Goal: Navigation & Orientation: Understand site structure

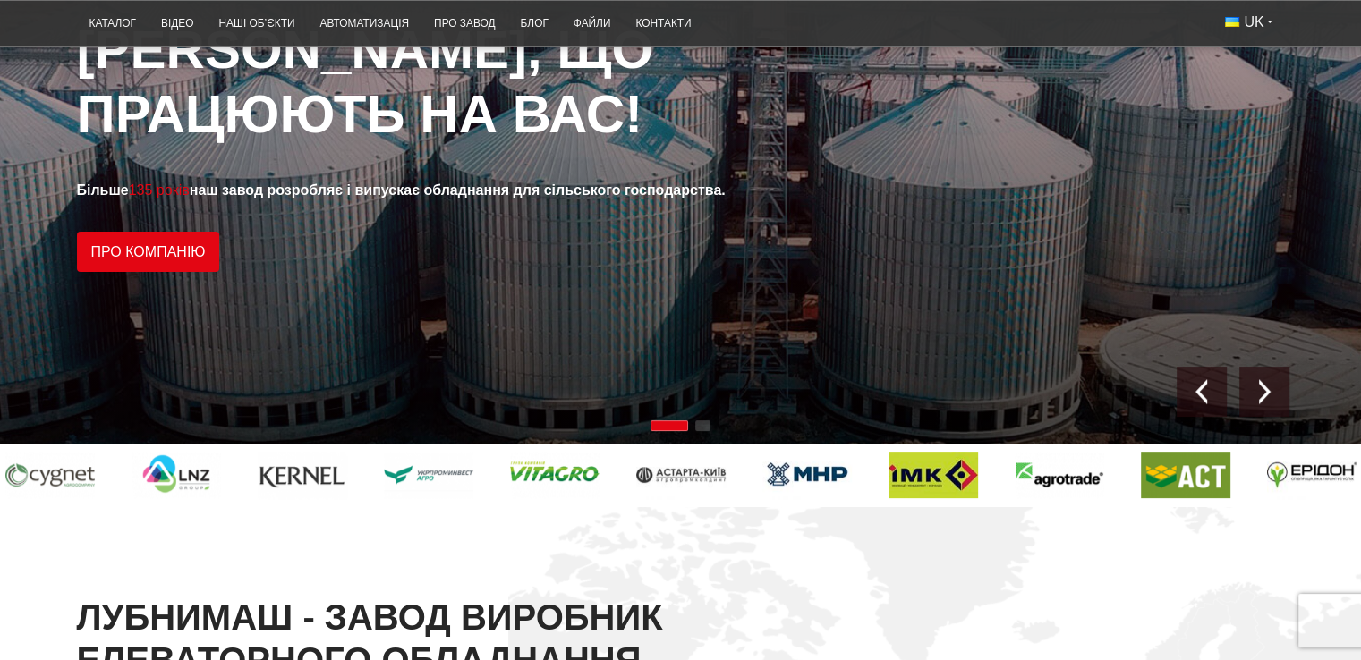
scroll to position [119, 0]
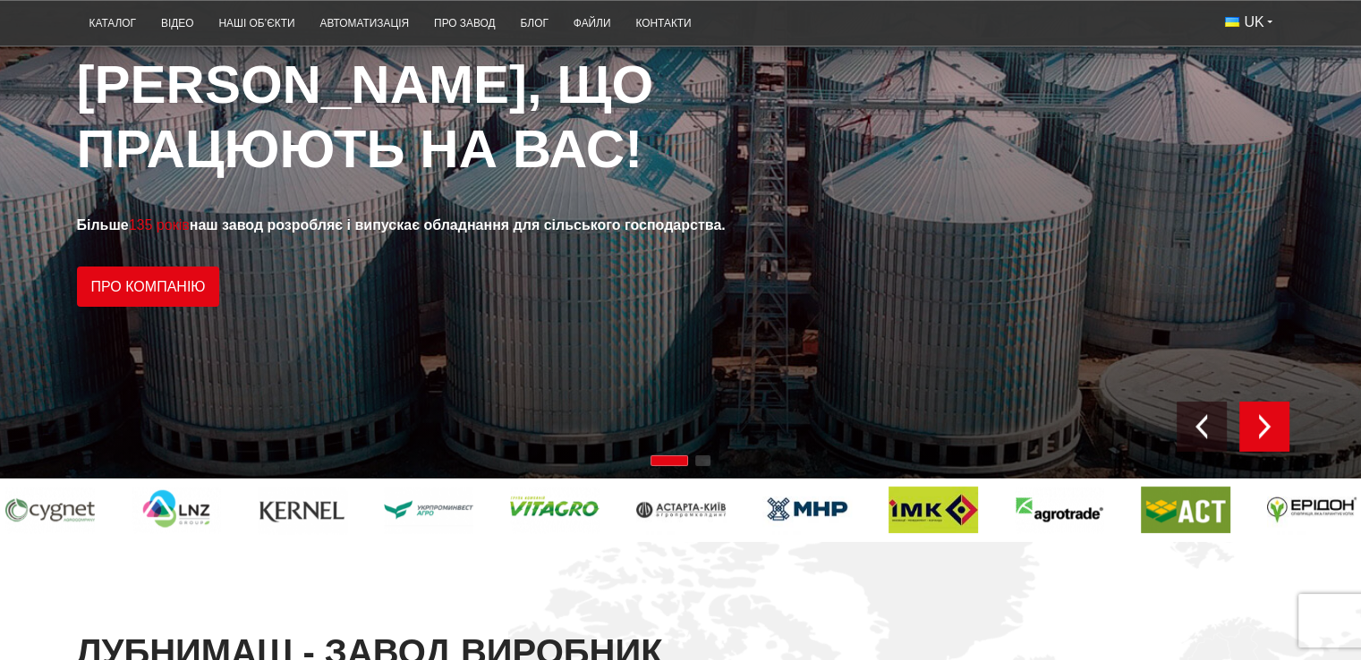
click at [1256, 424] on img "Next slide" at bounding box center [1264, 426] width 25 height 25
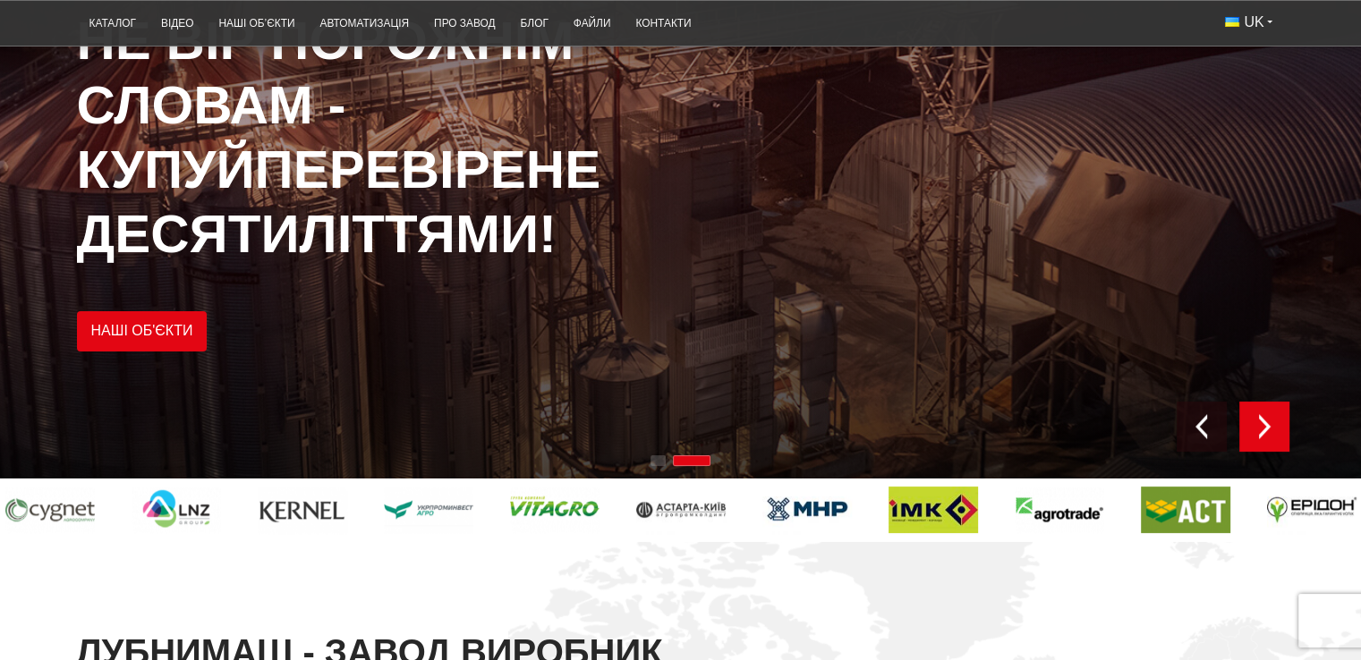
click at [1255, 434] on img "Next slide" at bounding box center [1264, 426] width 25 height 25
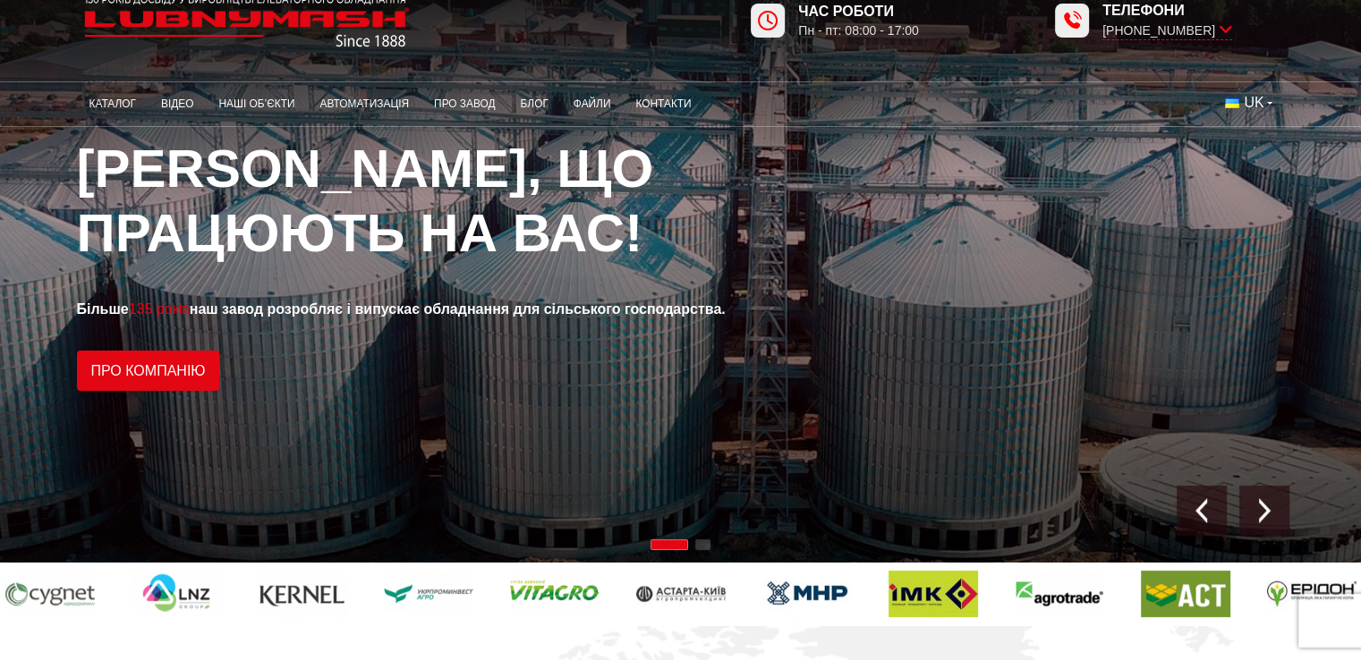
scroll to position [0, 0]
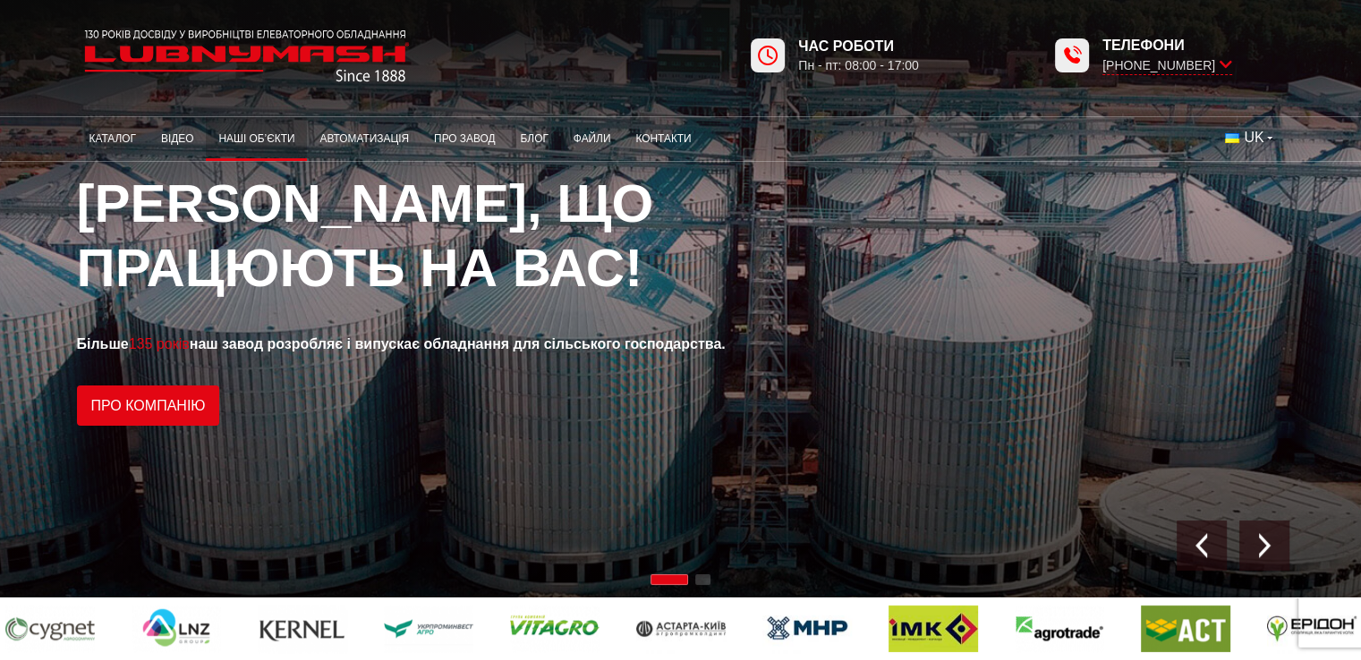
click at [266, 139] on link "Наші об’єкти" at bounding box center [256, 139] width 101 height 35
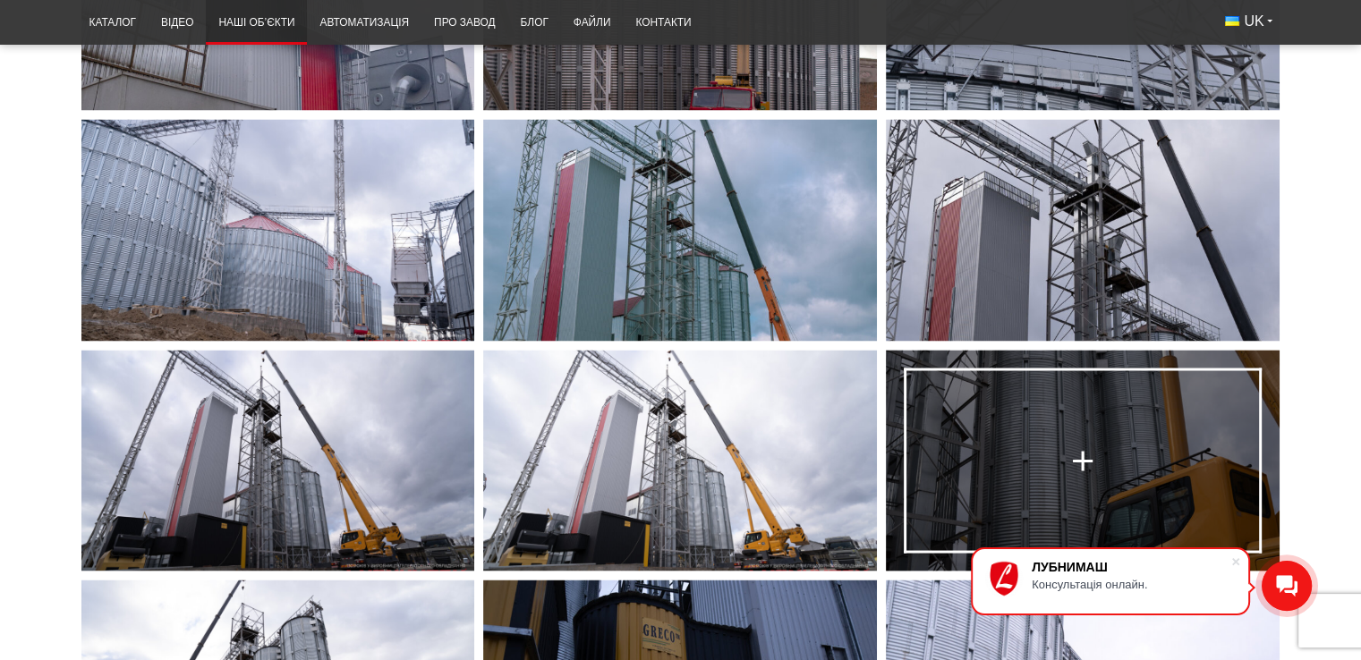
scroll to position [3221, 0]
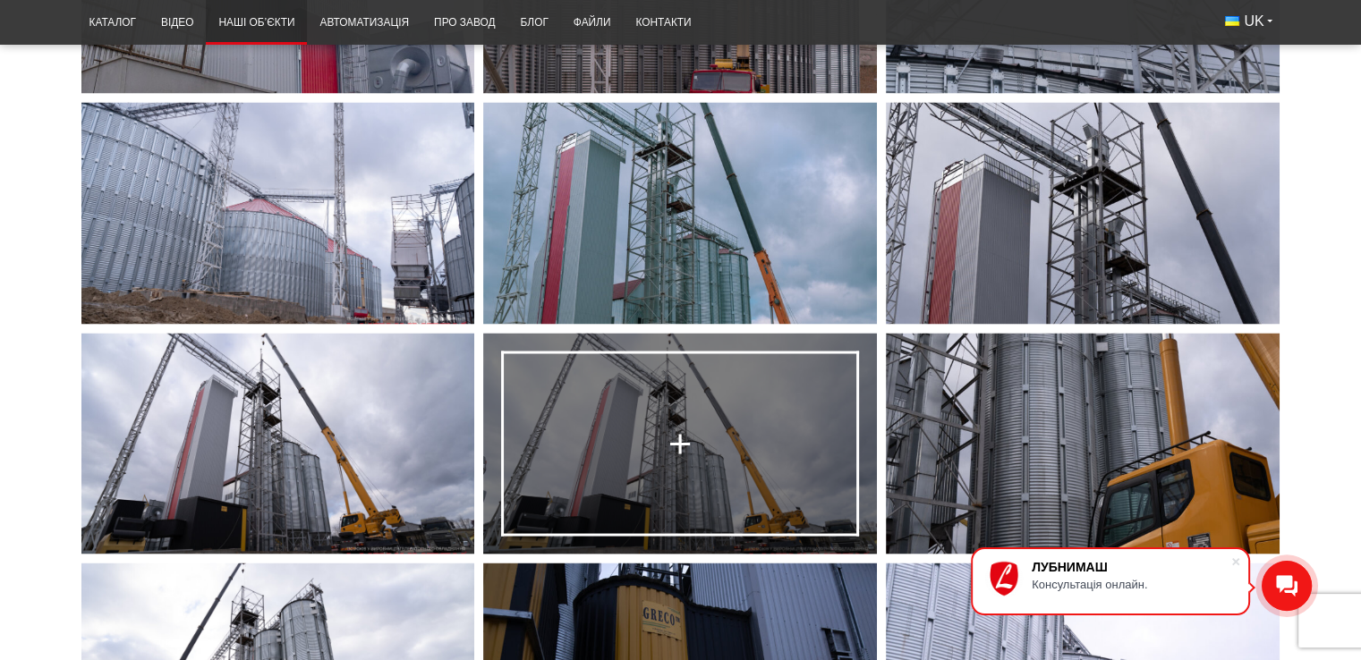
click at [689, 456] on div at bounding box center [680, 444] width 34 height 34
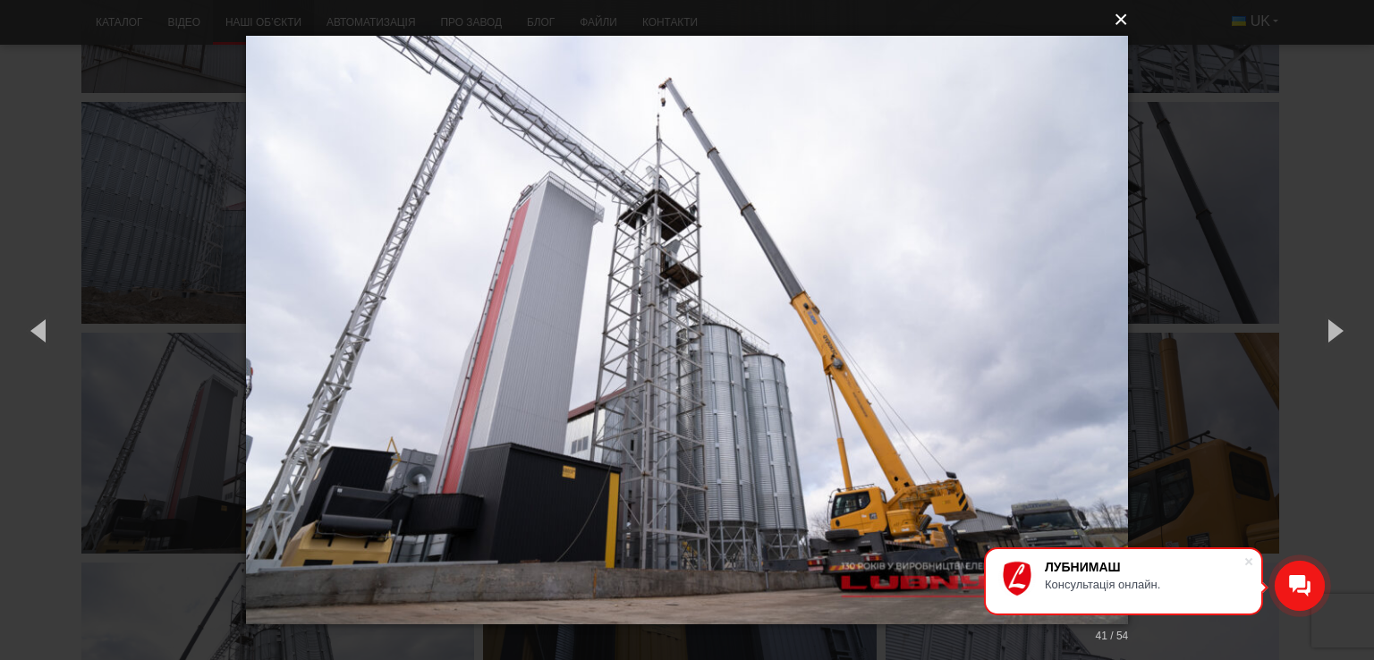
click at [1119, 18] on button "×" at bounding box center [692, 19] width 883 height 39
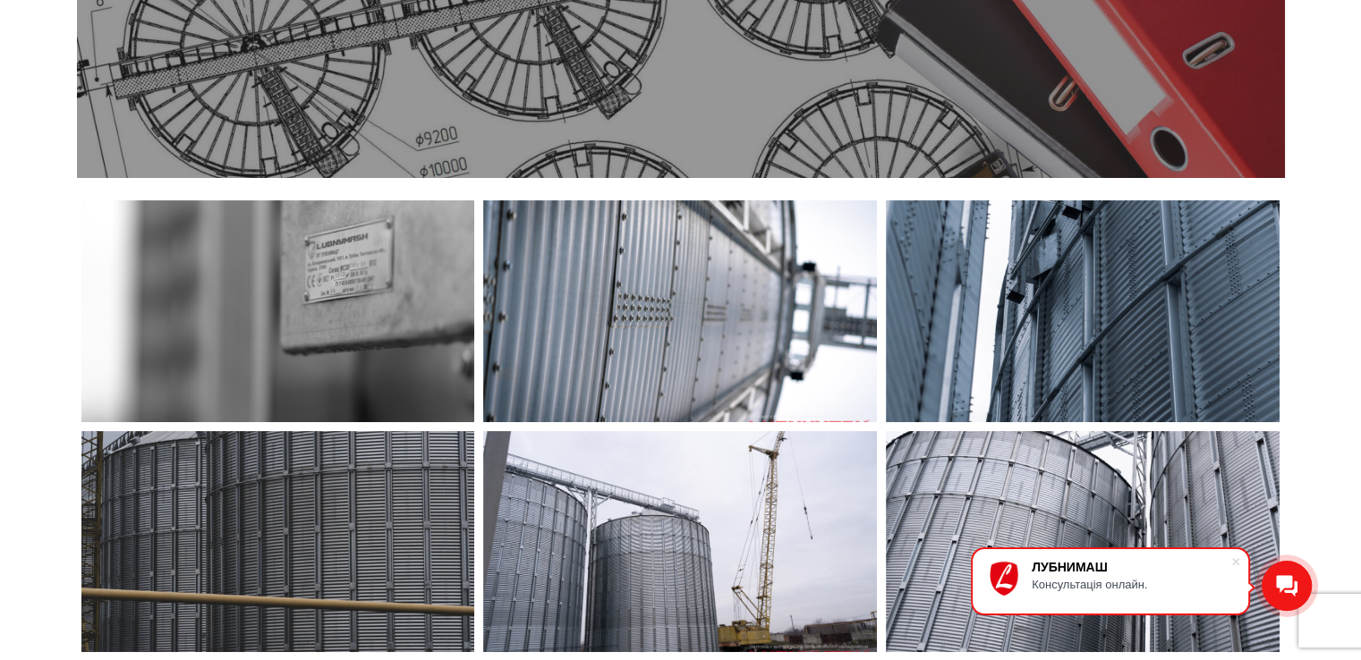
scroll to position [0, 0]
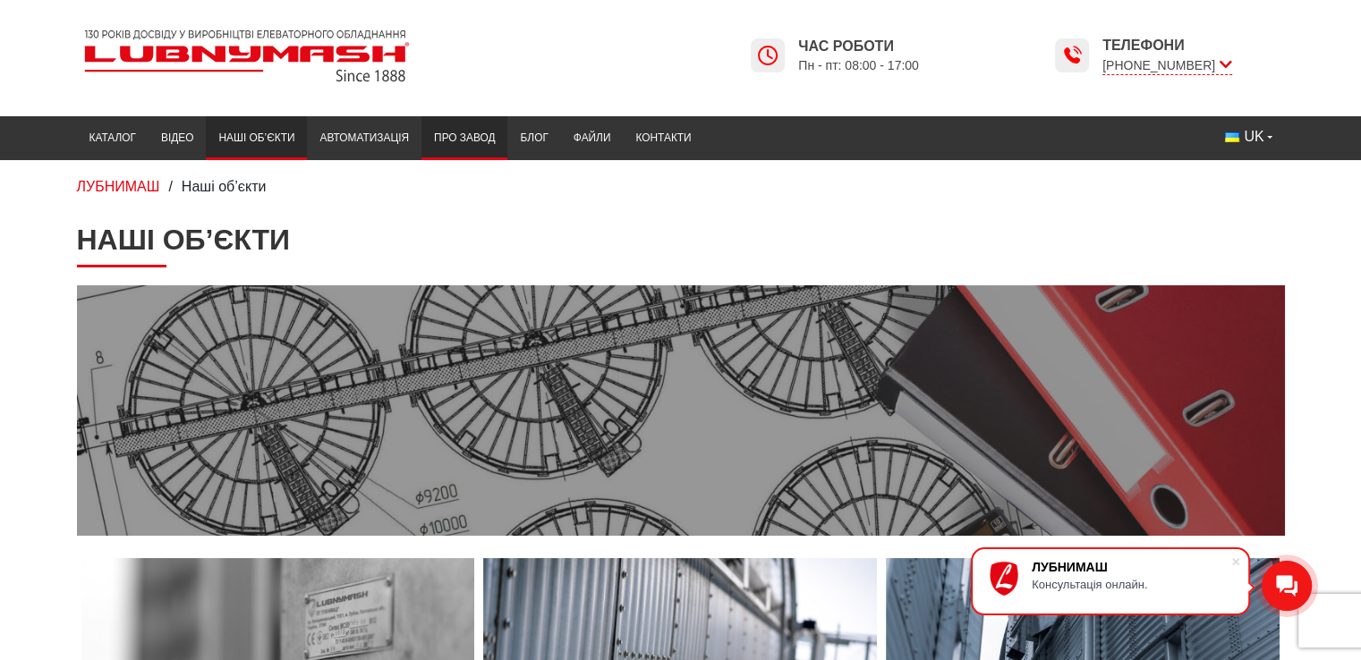
click at [478, 137] on link "Про завод" at bounding box center [464, 138] width 86 height 35
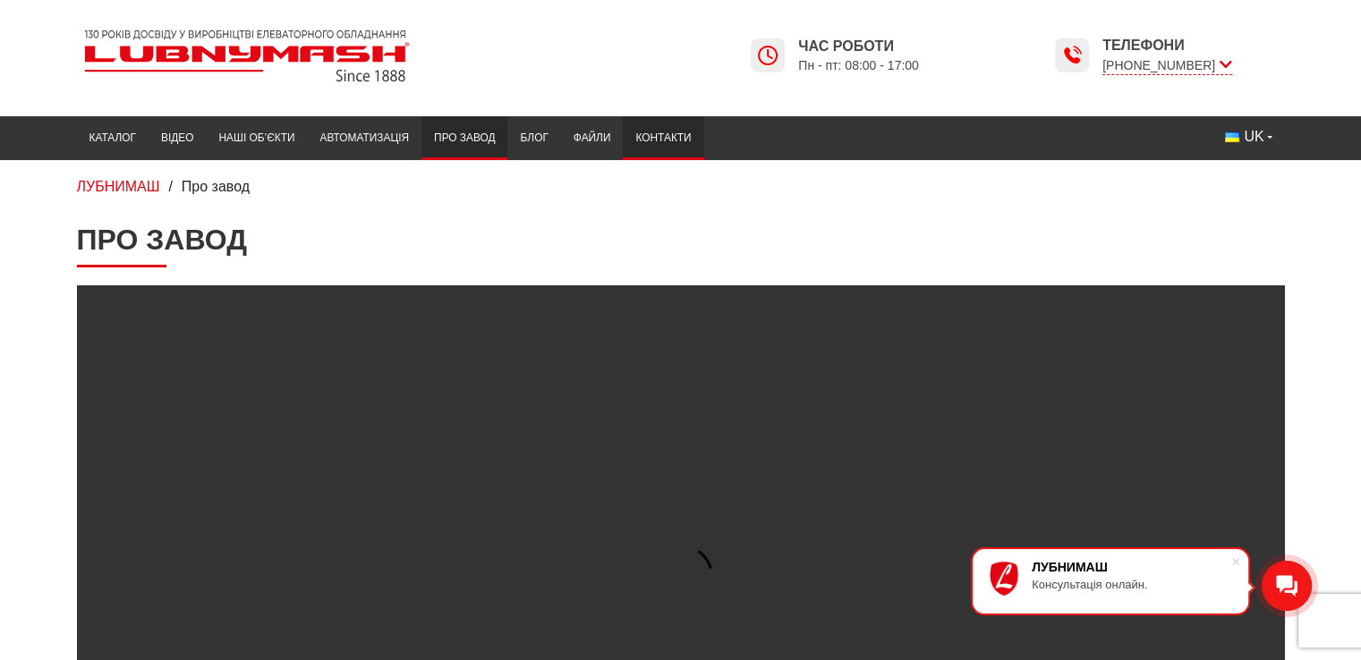
click at [645, 142] on link "Контакти" at bounding box center [663, 138] width 81 height 35
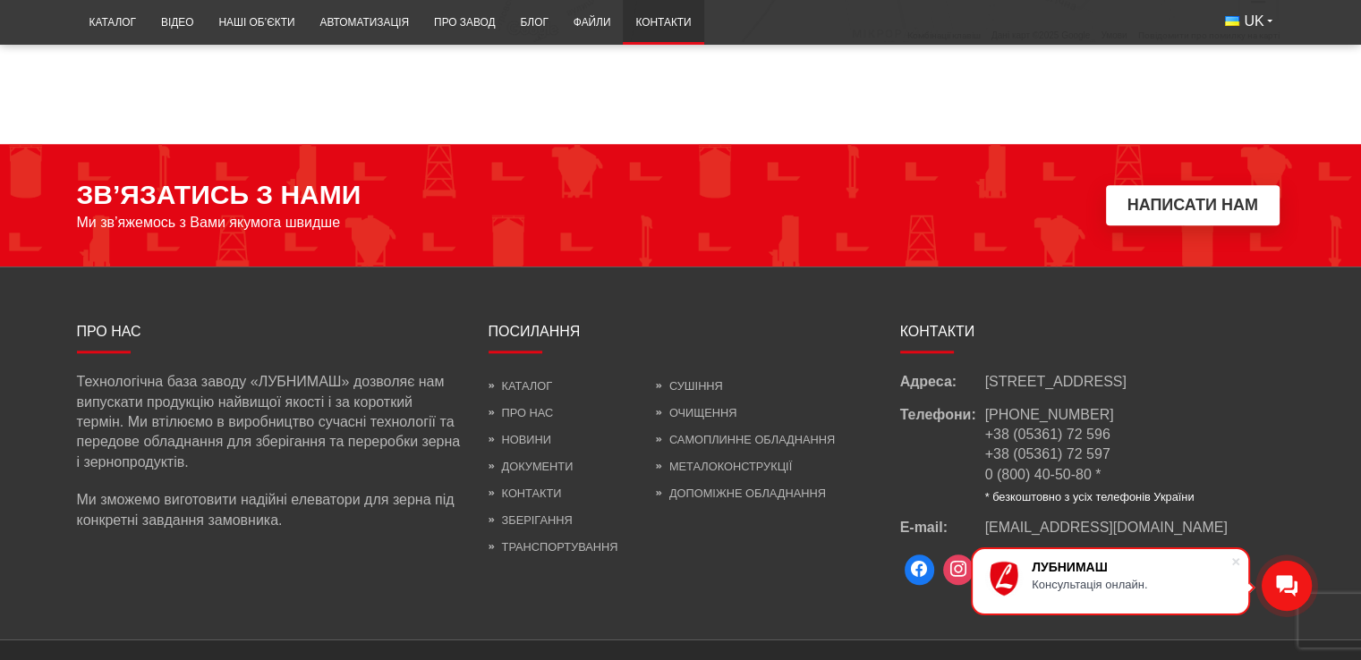
scroll to position [1670, 0]
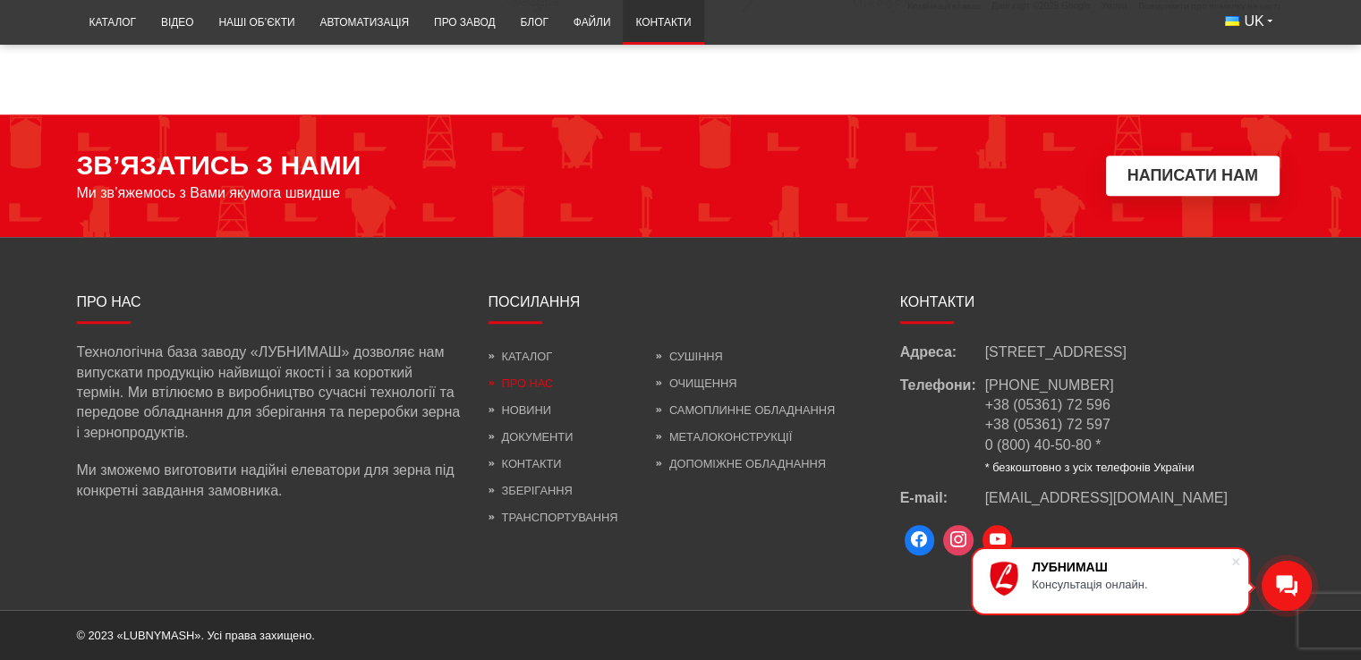
click at [529, 377] on link "Про нас" at bounding box center [521, 383] width 65 height 13
